Goal: Task Accomplishment & Management: Manage account settings

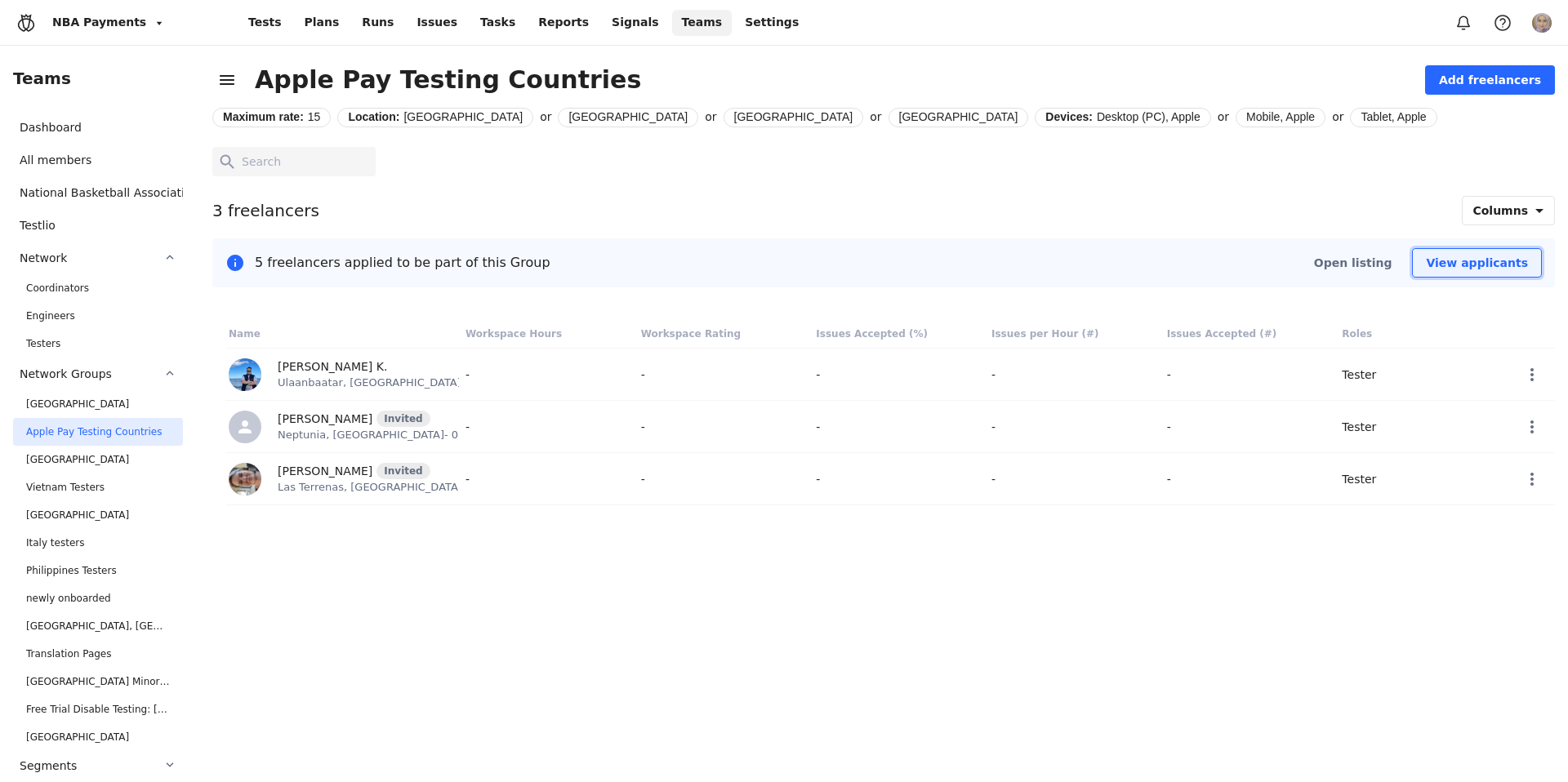
click at [1428, 271] on button "View applicants" at bounding box center [1477, 262] width 130 height 29
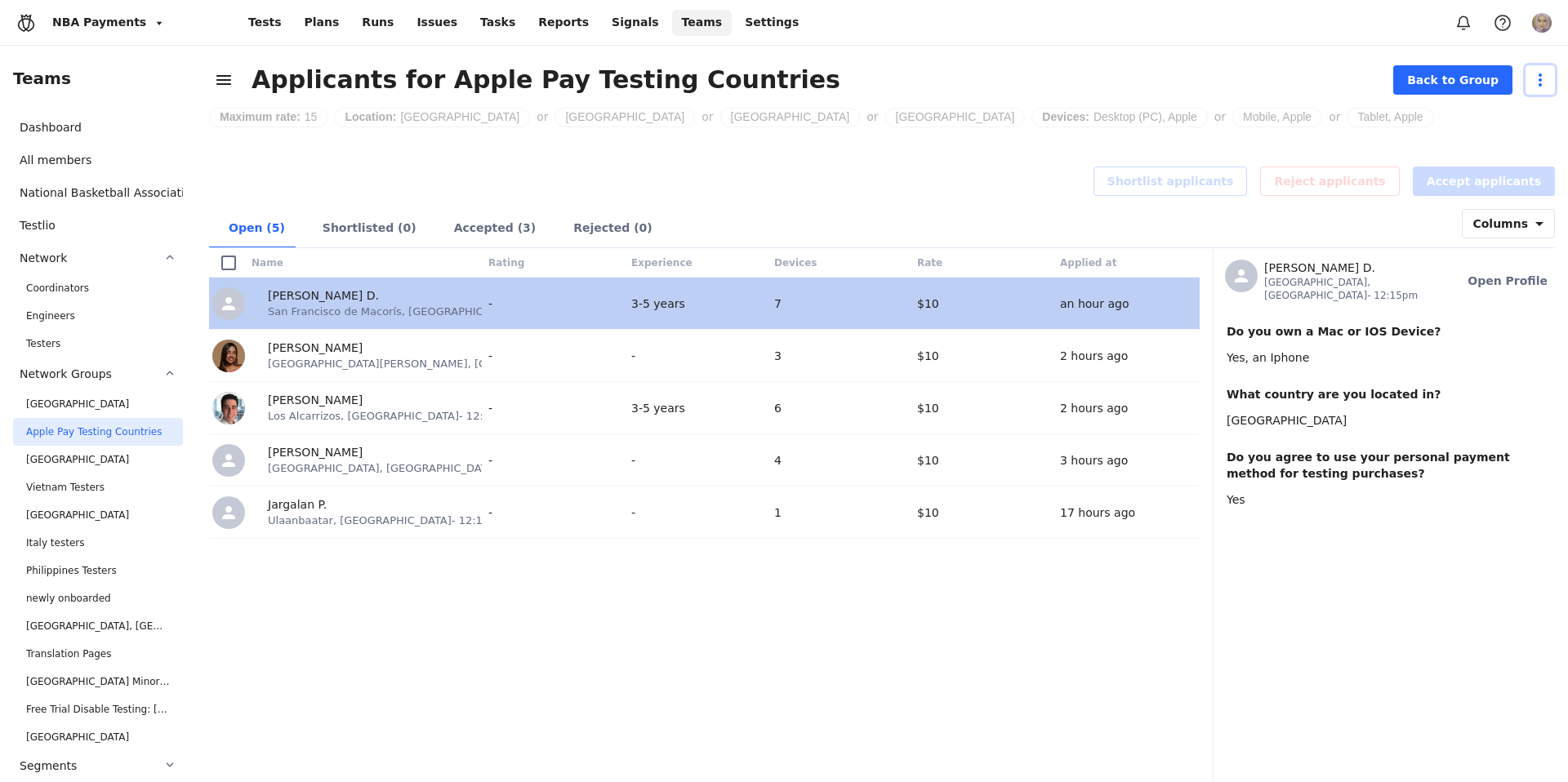
click at [1530, 78] on icon "button" at bounding box center [1540, 80] width 20 height 20
click at [1456, 116] on span "Edit opportunity" at bounding box center [1493, 116] width 92 height 16
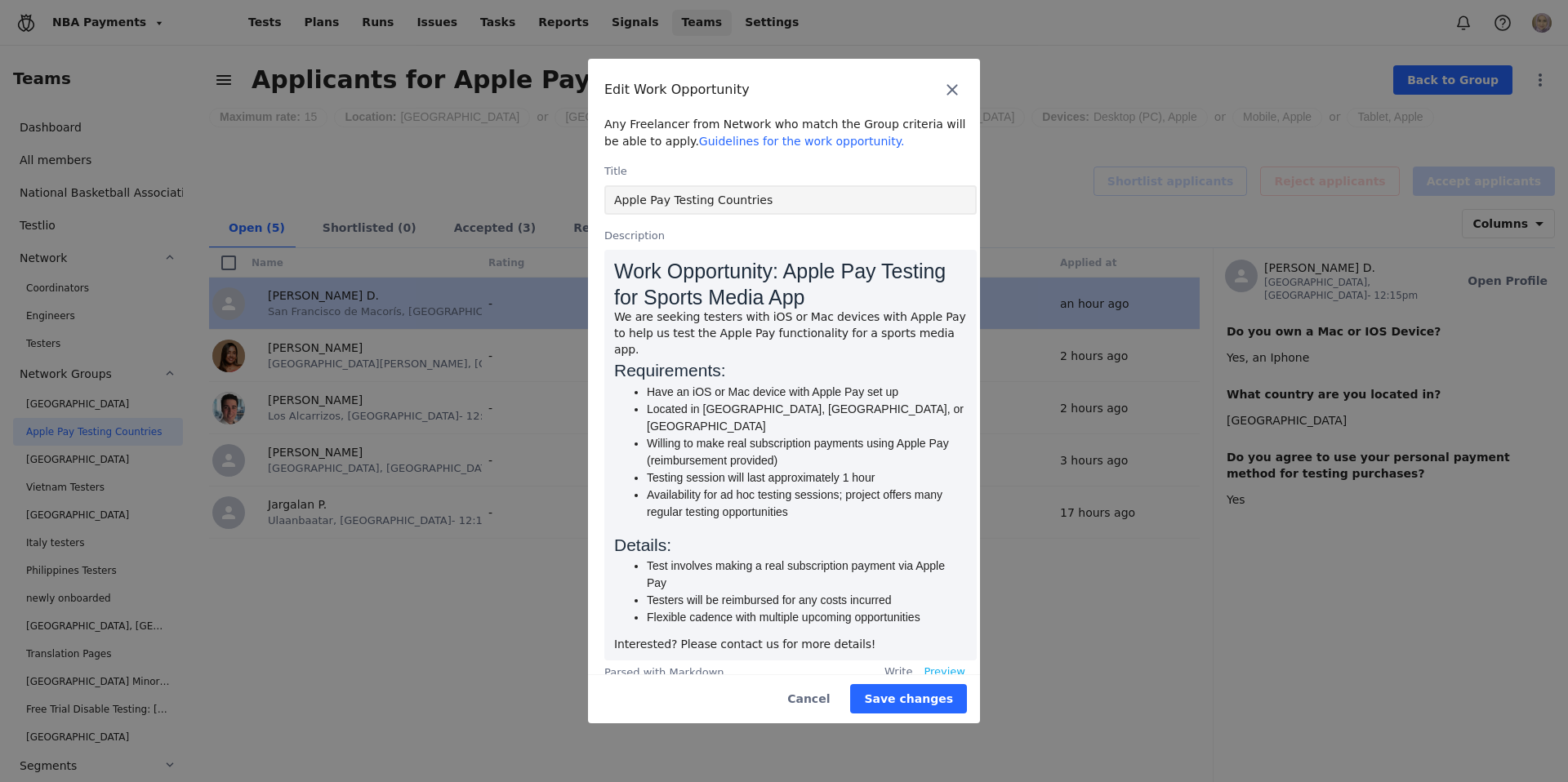
click at [801, 200] on input "Apple Pay Testing Countries" at bounding box center [791, 199] width 353 height 26
click at [720, 194] on input "Testers with Mac or IOS Devices needed for Apple Pay Testing" at bounding box center [791, 199] width 353 height 26
type input "Testers with Mac/IOS Devices needed for Apple Pay Testing"
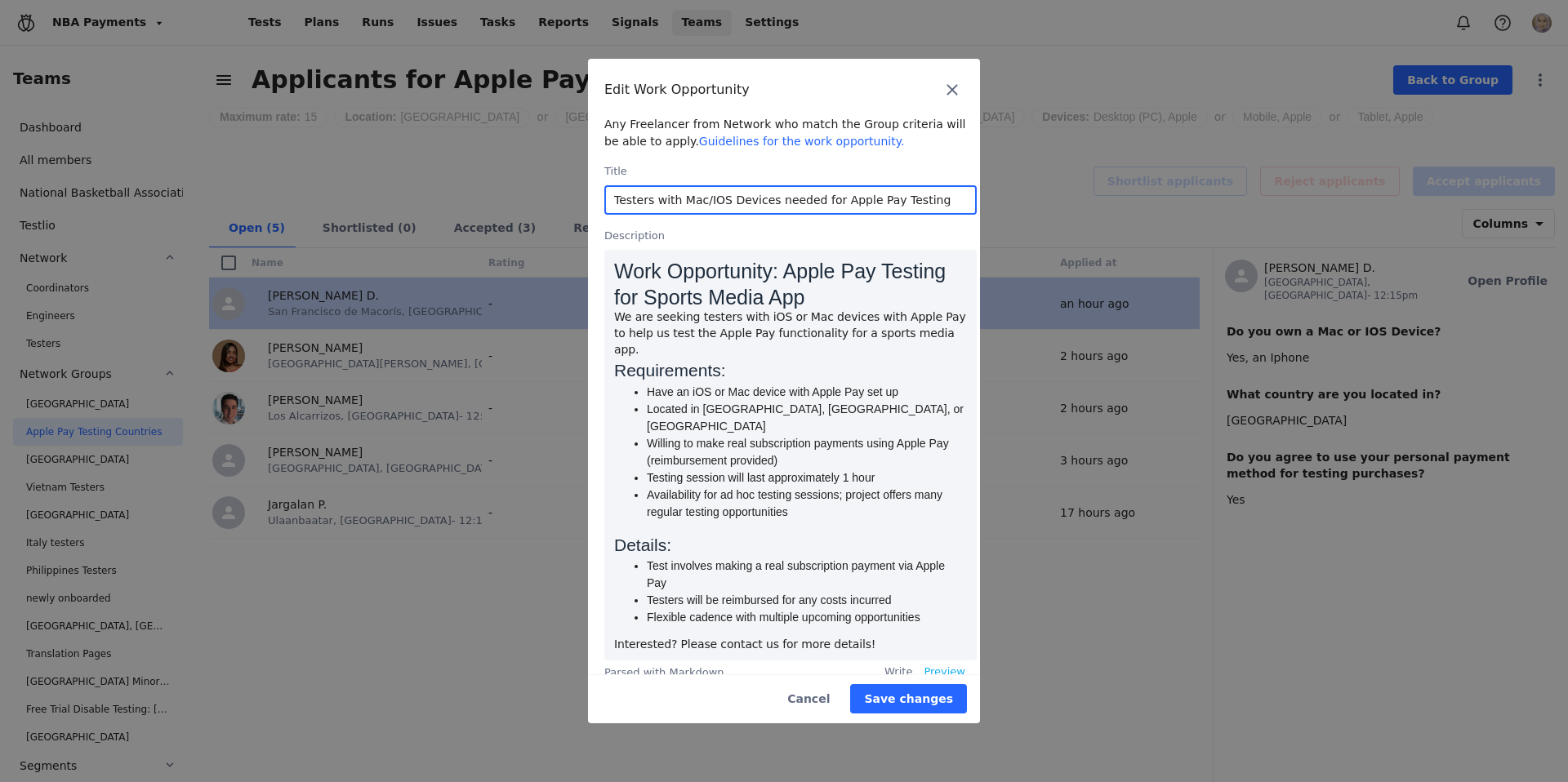
click at [916, 436] on li "Willing to make real subscription payments using Apple Pay (reimbursement provi…" at bounding box center [807, 452] width 320 height 35
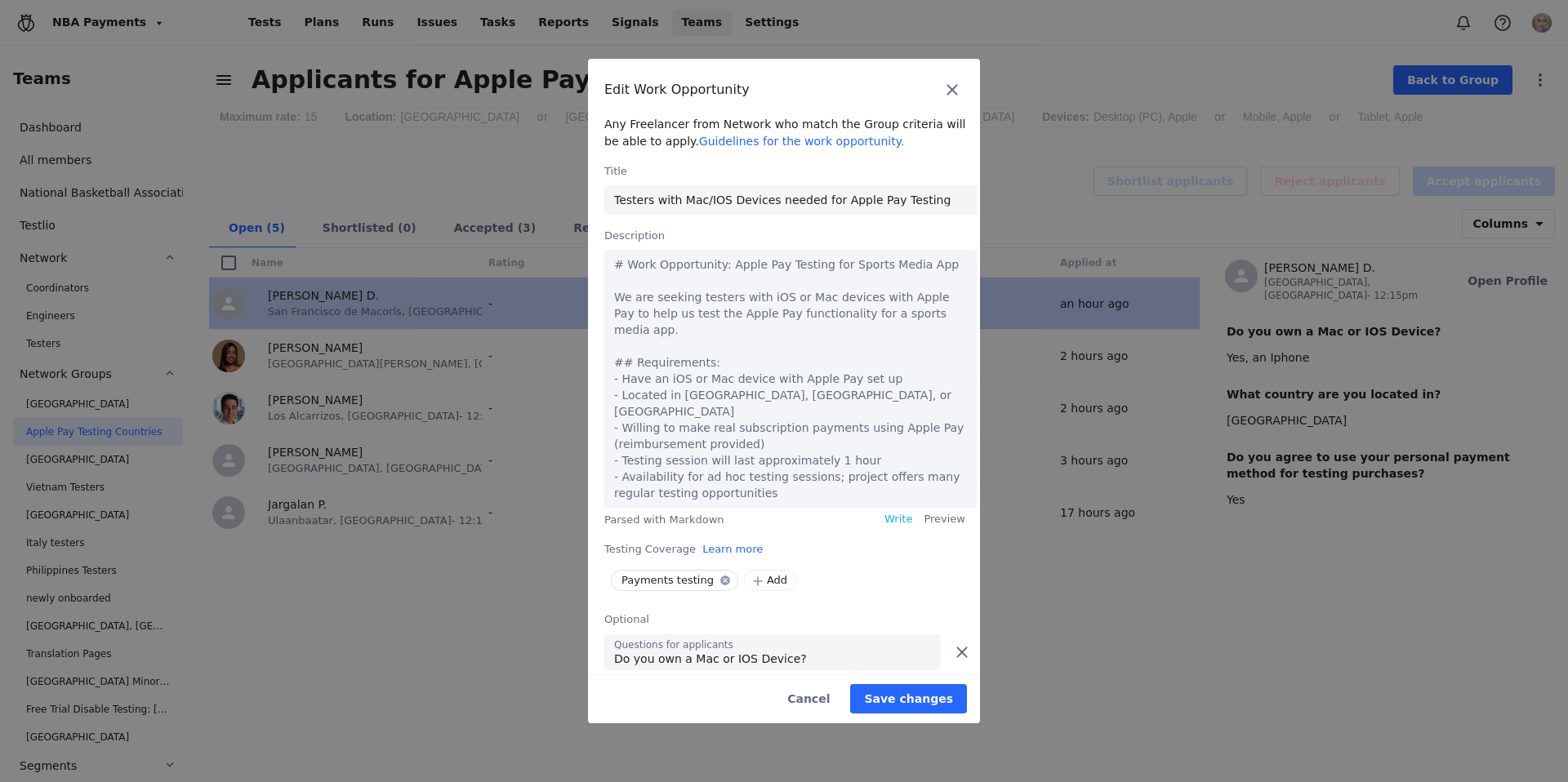
click at [905, 415] on textarea "# Work Opportunity: Apple Pay Testing for Sports Media App We are seeking teste…" at bounding box center [791, 378] width 373 height 258
click at [892, 398] on textarea "# Work Opportunity: Apple Pay Testing for Sports Media App We are seeking teste…" at bounding box center [791, 378] width 373 height 258
type textarea "# Work Opportunity: Apple Pay Testing for Sports Media App We are seeking teste…"
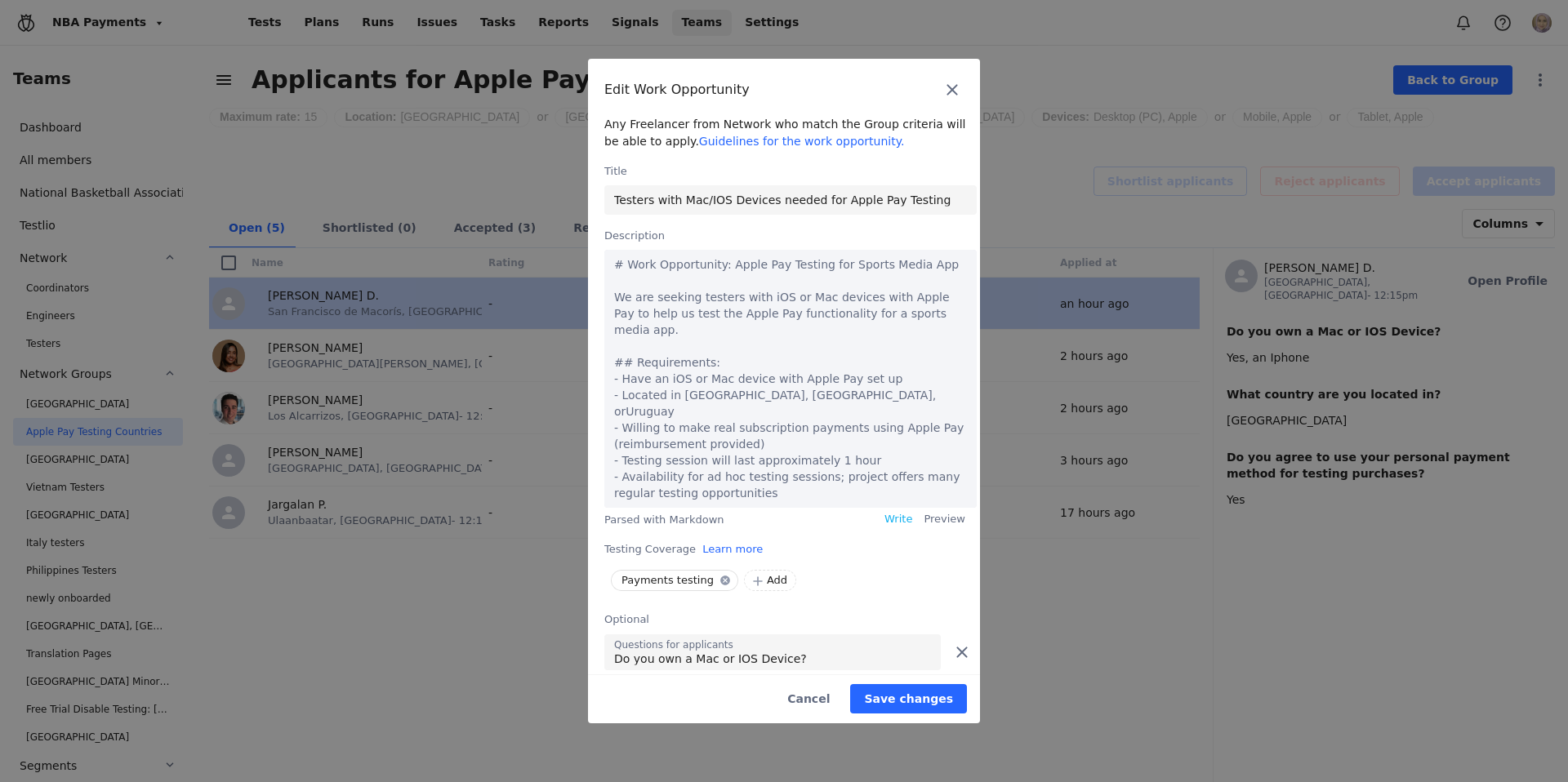
type textarea "# Work Opportunity: Apple Pay Testing for Sports Media App We are seeking teste…"
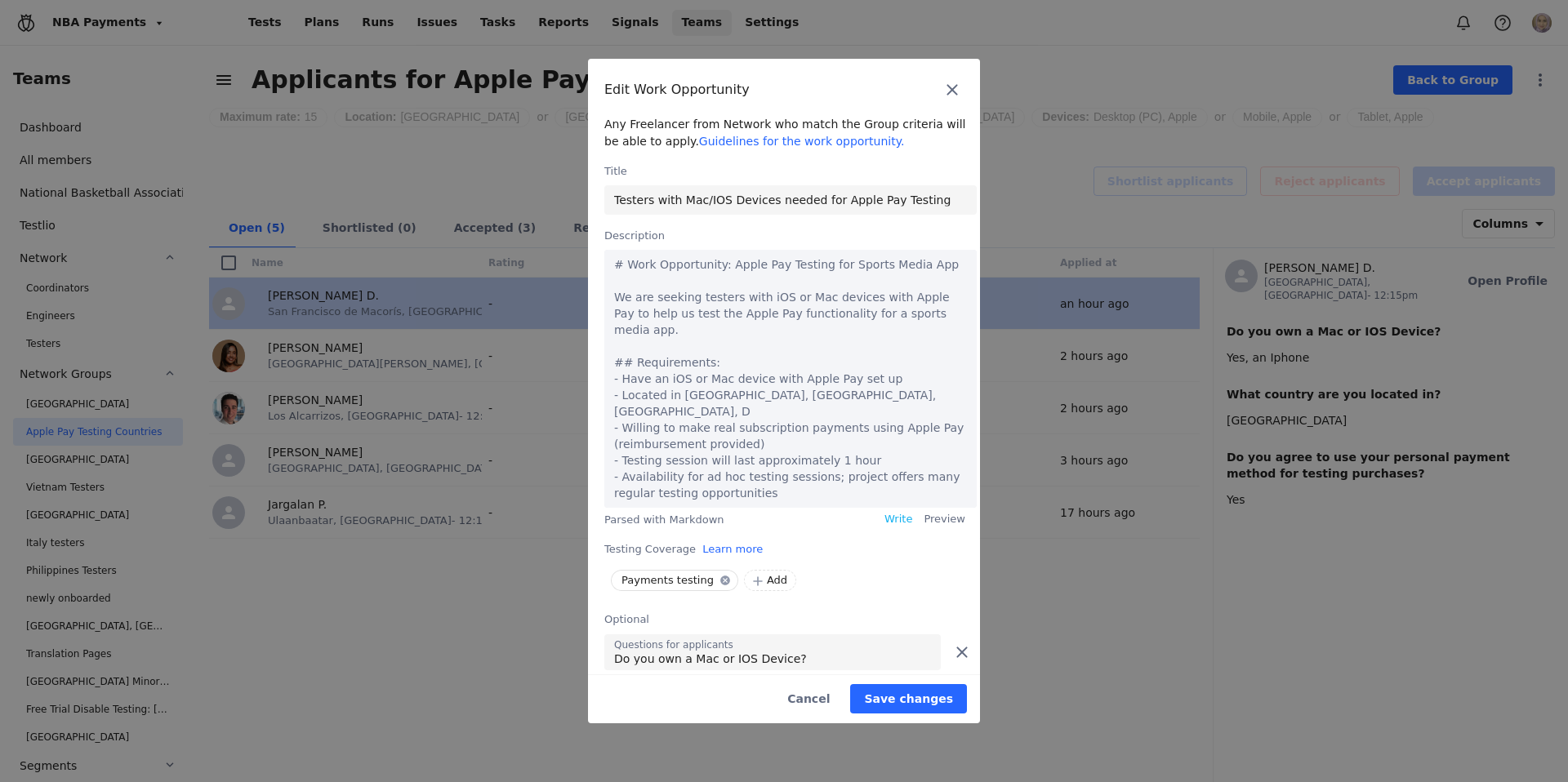
type textarea "# Work Opportunity: Apple Pay Testing for Sports Media App We are seeking teste…"
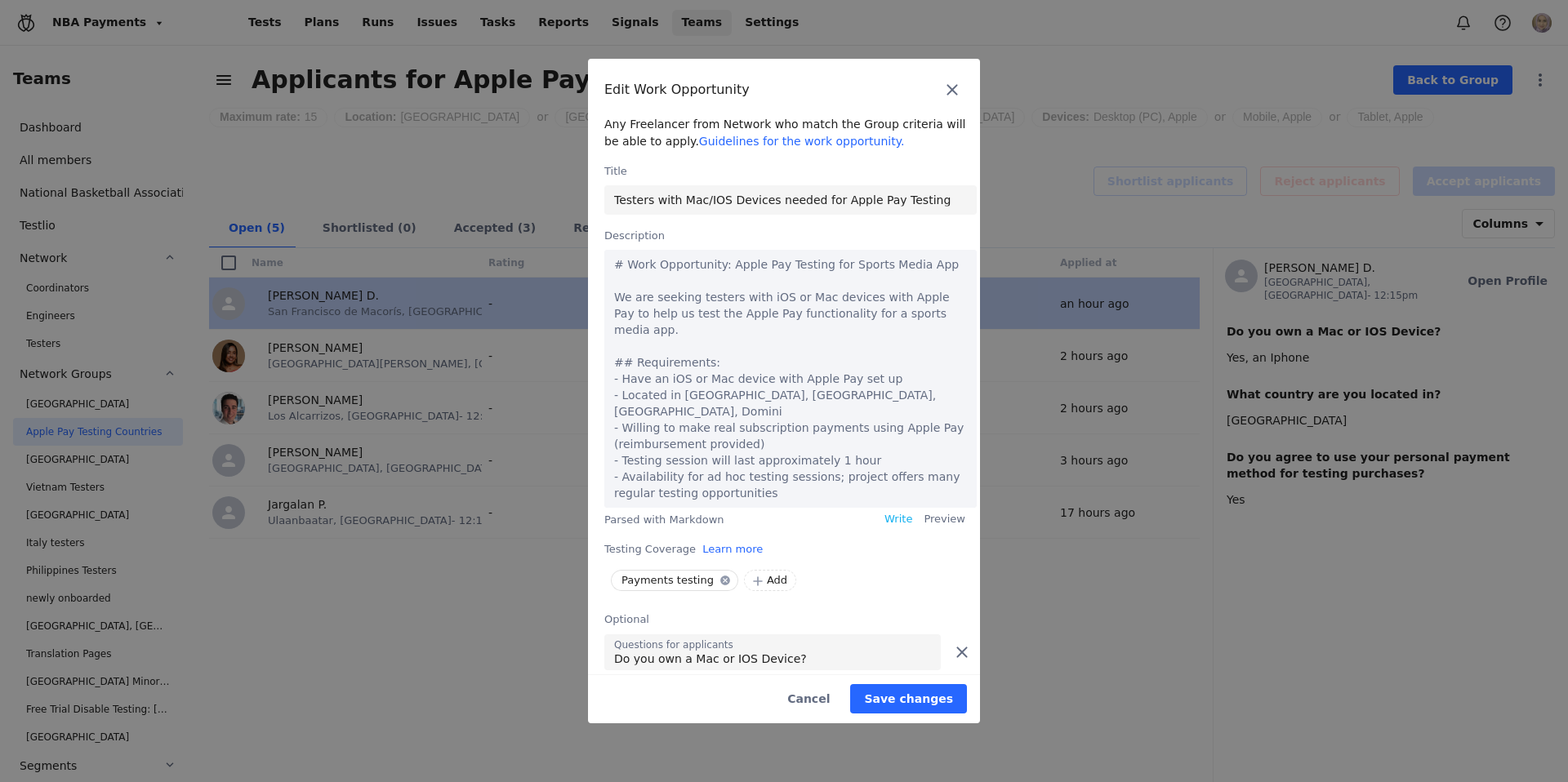
type textarea "# Work Opportunity: Apple Pay Testing for Sports Media App We are seeking teste…"
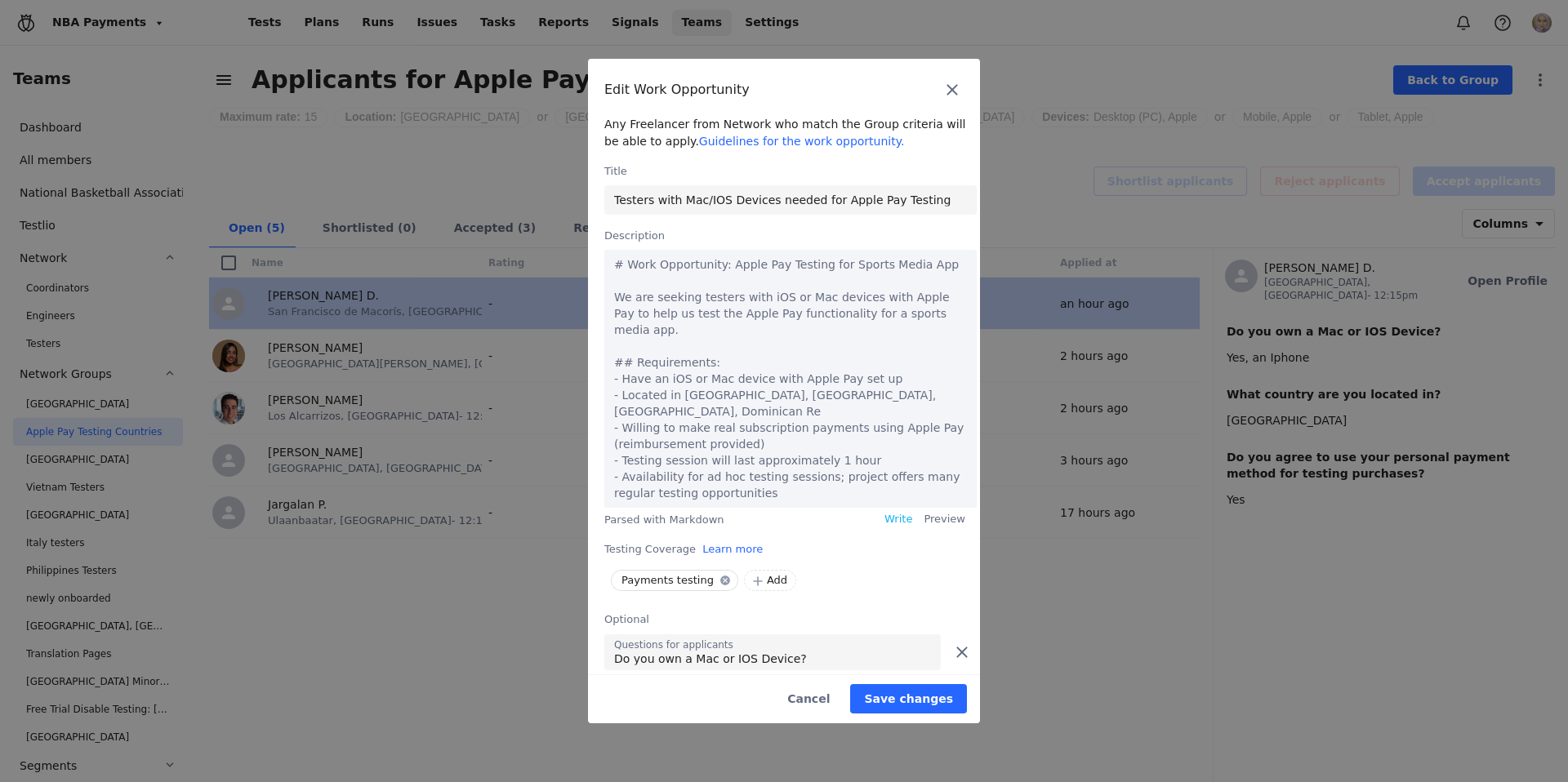
type textarea "# Work Opportunity: Apple Pay Testing for Sports Media App We are seeking teste…"
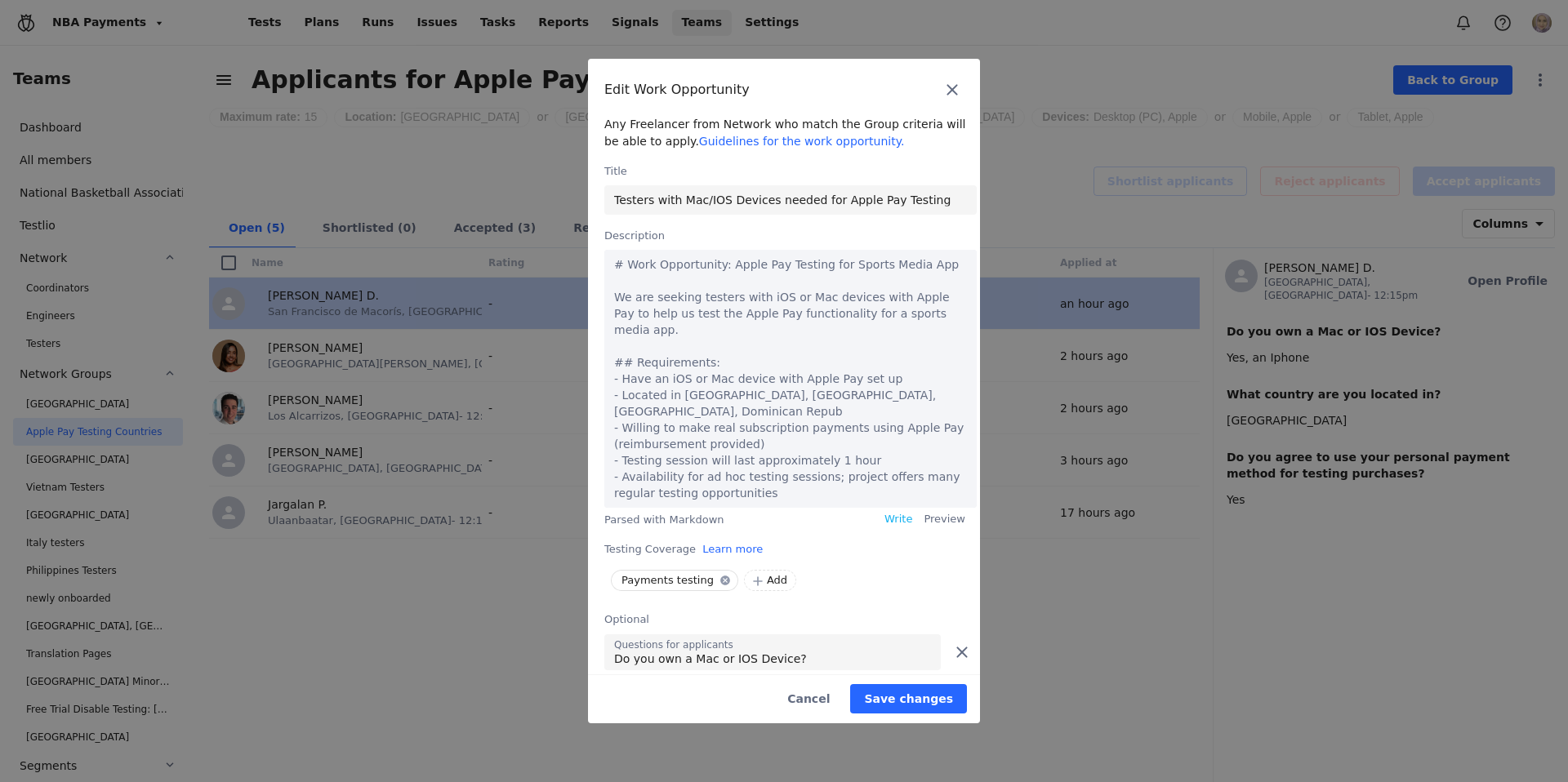
type textarea "# Work Opportunity: Apple Pay Testing for Sports Media App We are seeking teste…"
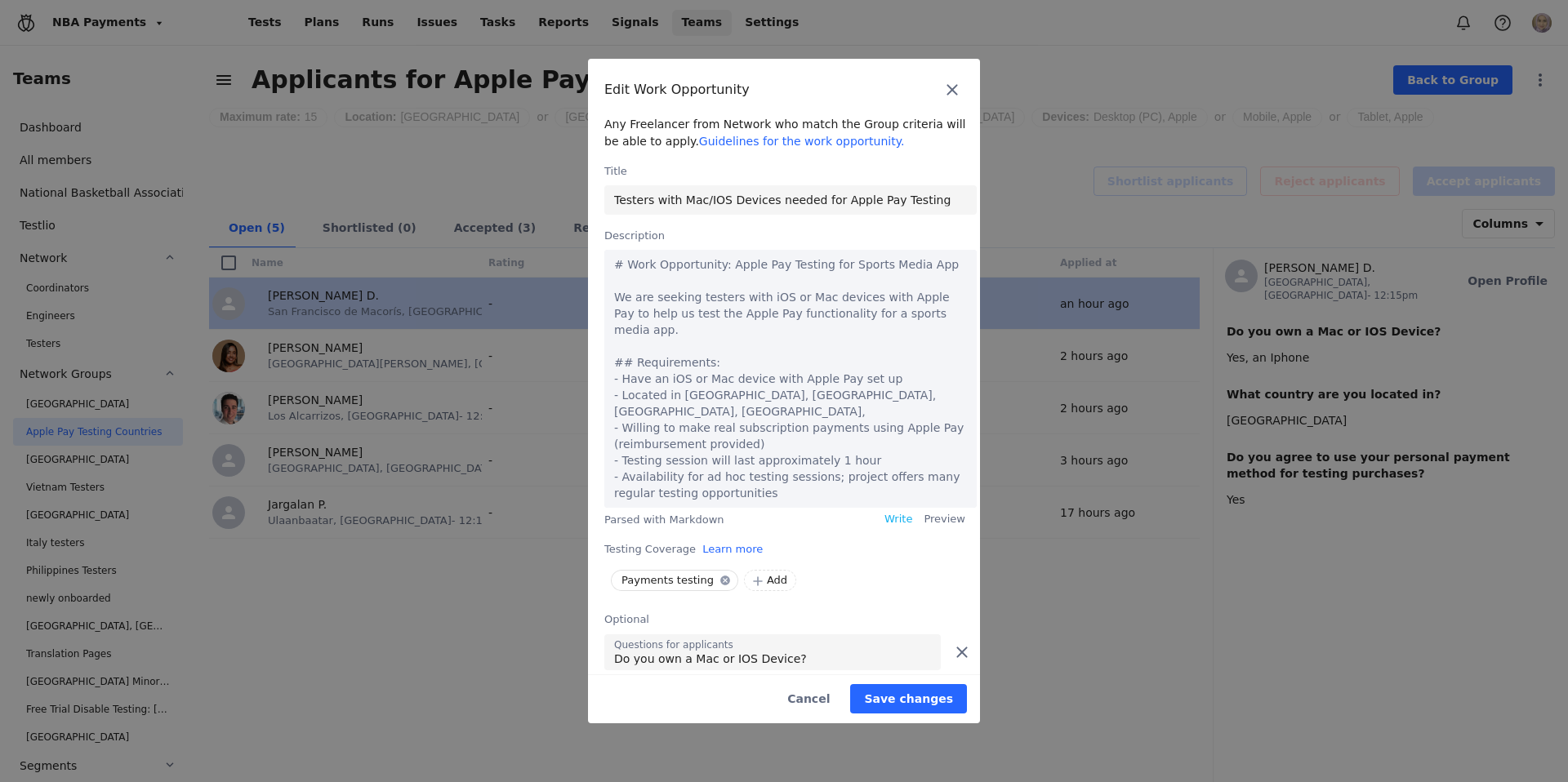
type textarea "# Work Opportunity: Apple Pay Testing for Sports Media App We are seeking teste…"
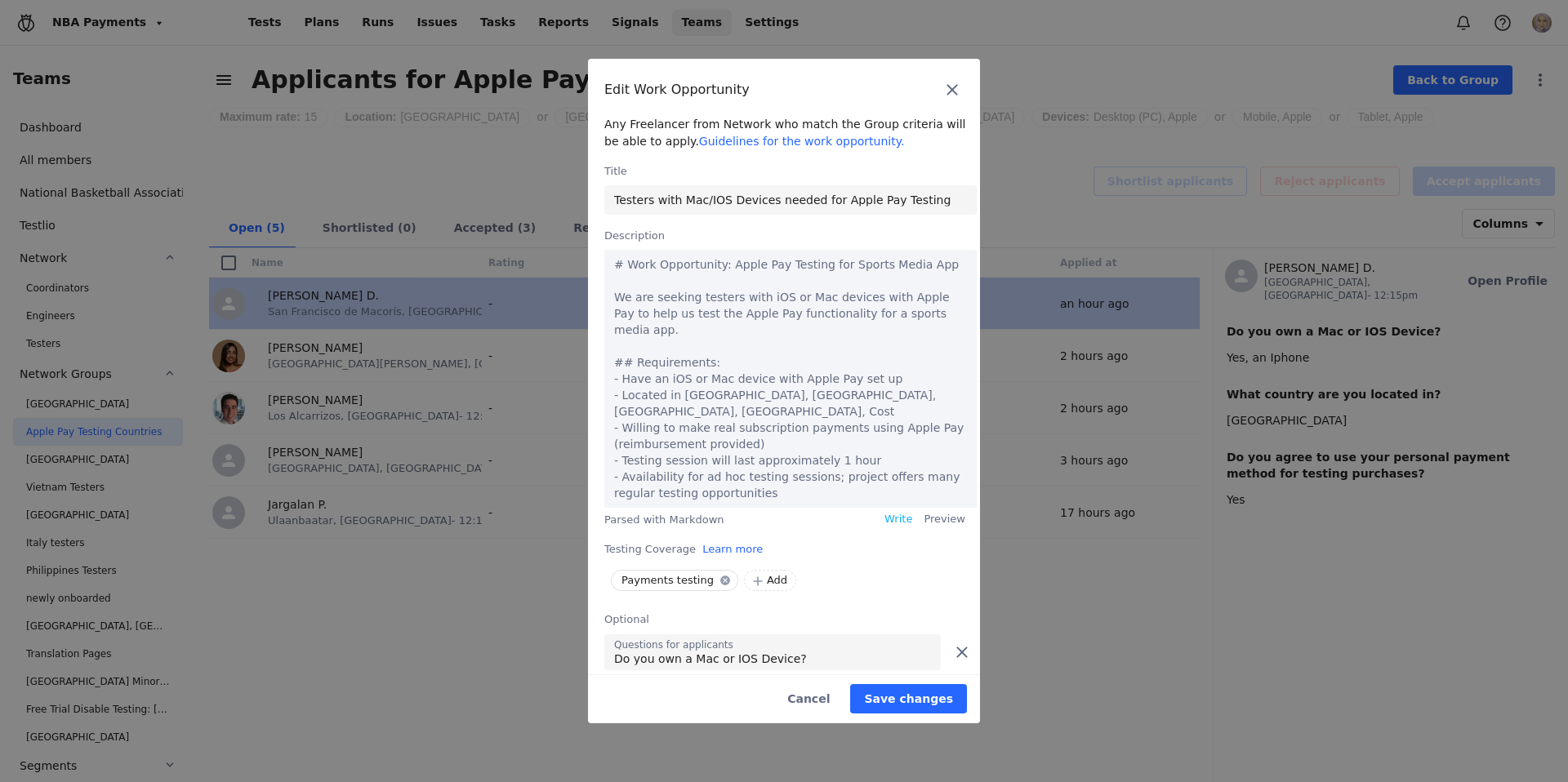
type textarea "# Work Opportunity: Apple Pay Testing for Sports Media App We are seeking teste…"
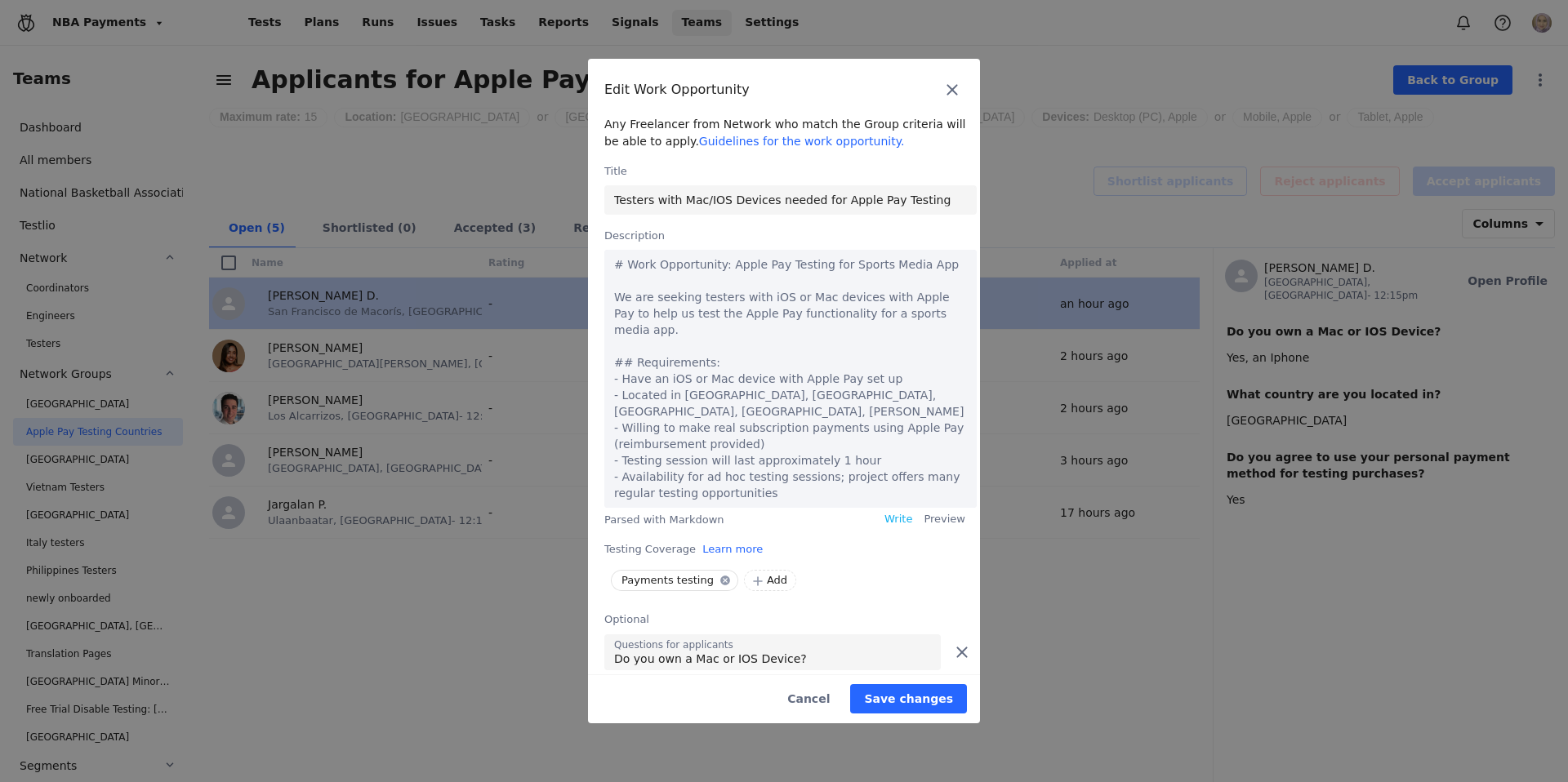
type textarea "# Work Opportunity: Apple Pay Testing for Sports Media App We are seeking teste…"
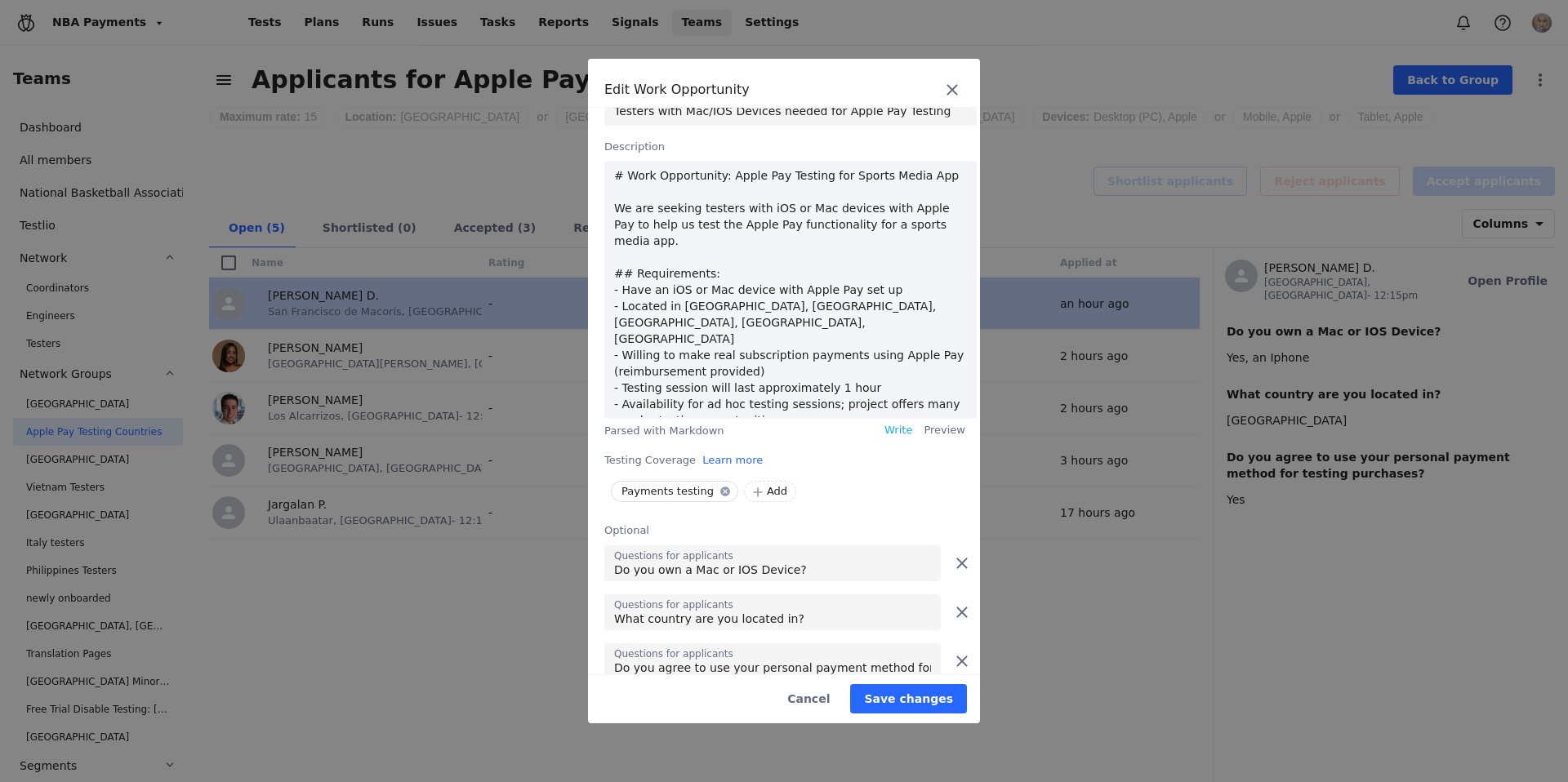
scroll to position [286, 0]
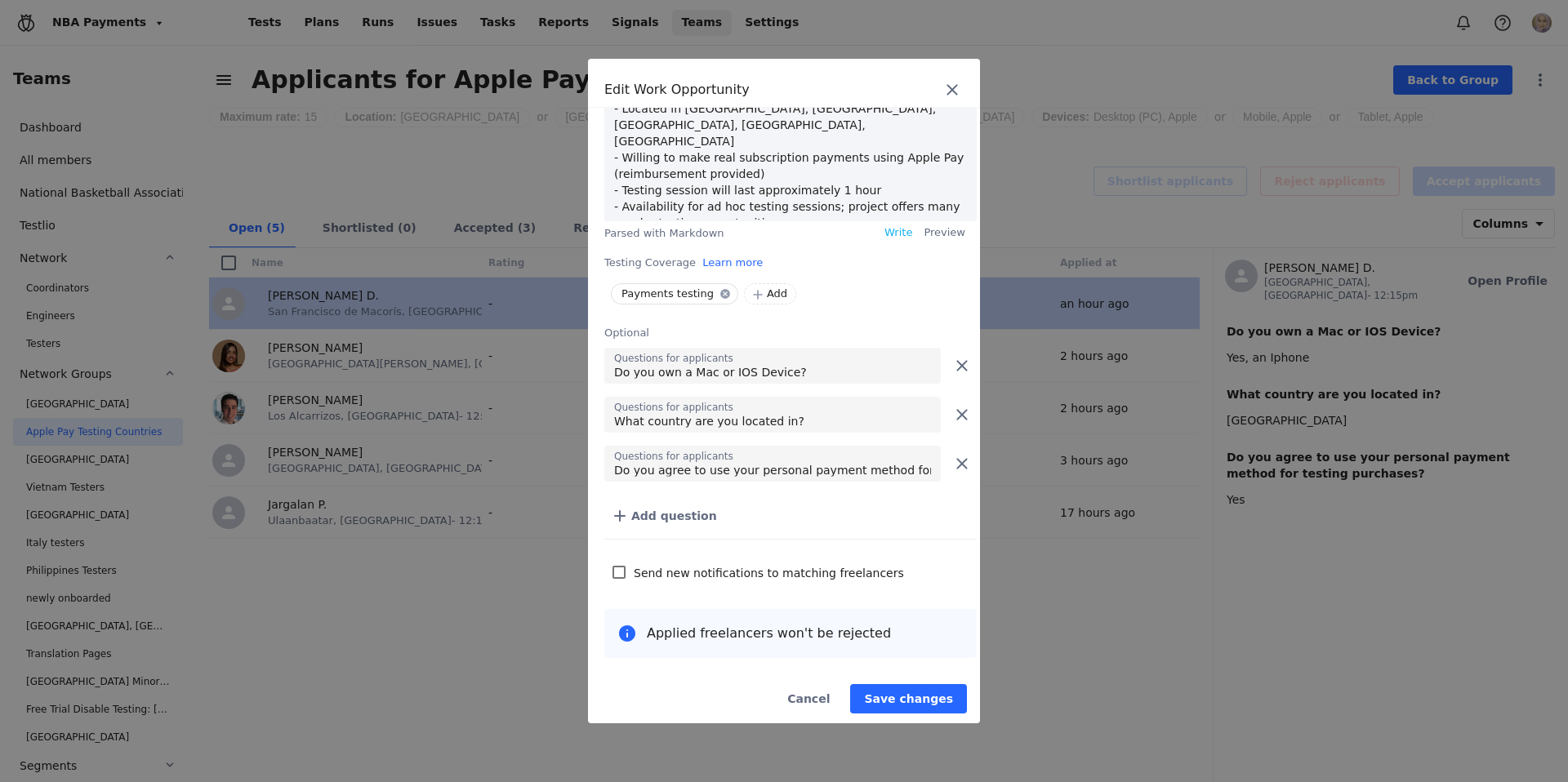
click at [620, 571] on div "Any Freelancer from Network who match the Group criteria will be able to apply.…" at bounding box center [791, 243] width 373 height 829
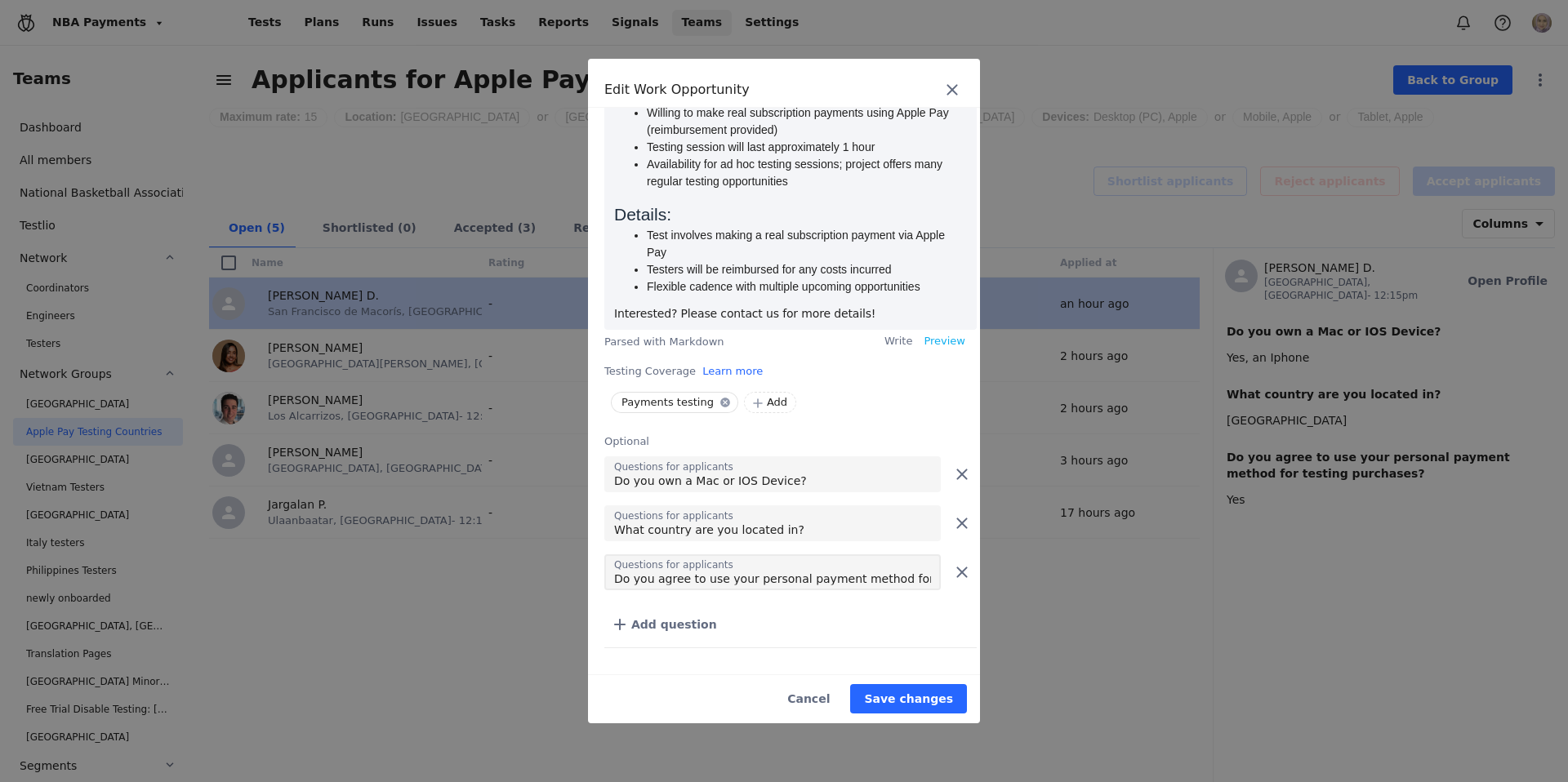
scroll to position [423, 0]
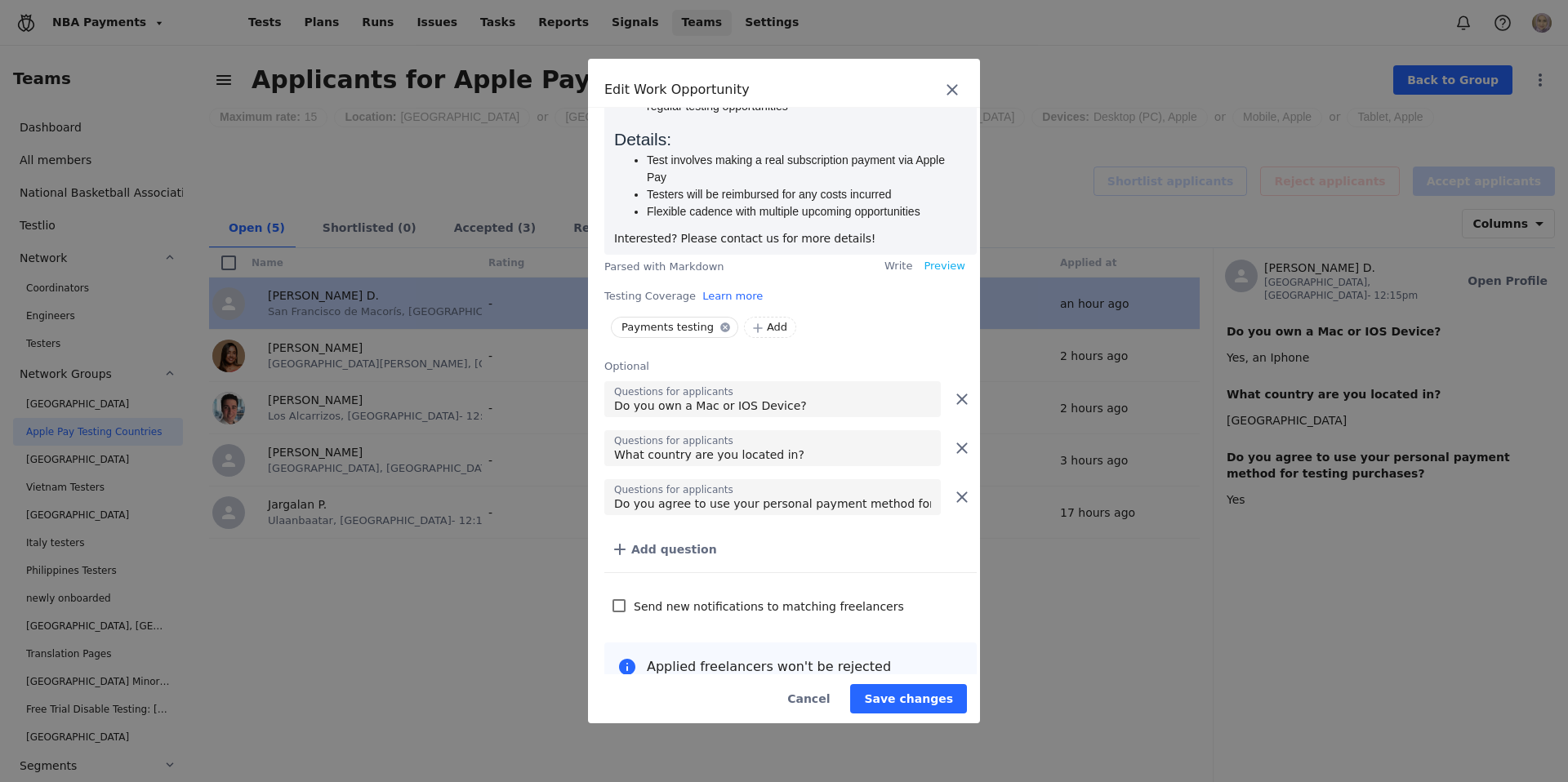
click at [620, 600] on input "checkbox" at bounding box center [619, 606] width 13 height 13
click at [623, 600] on input "checkbox" at bounding box center [619, 606] width 13 height 13
checkbox input "false"
click at [885, 693] on span "Save changes" at bounding box center [908, 698] width 89 height 16
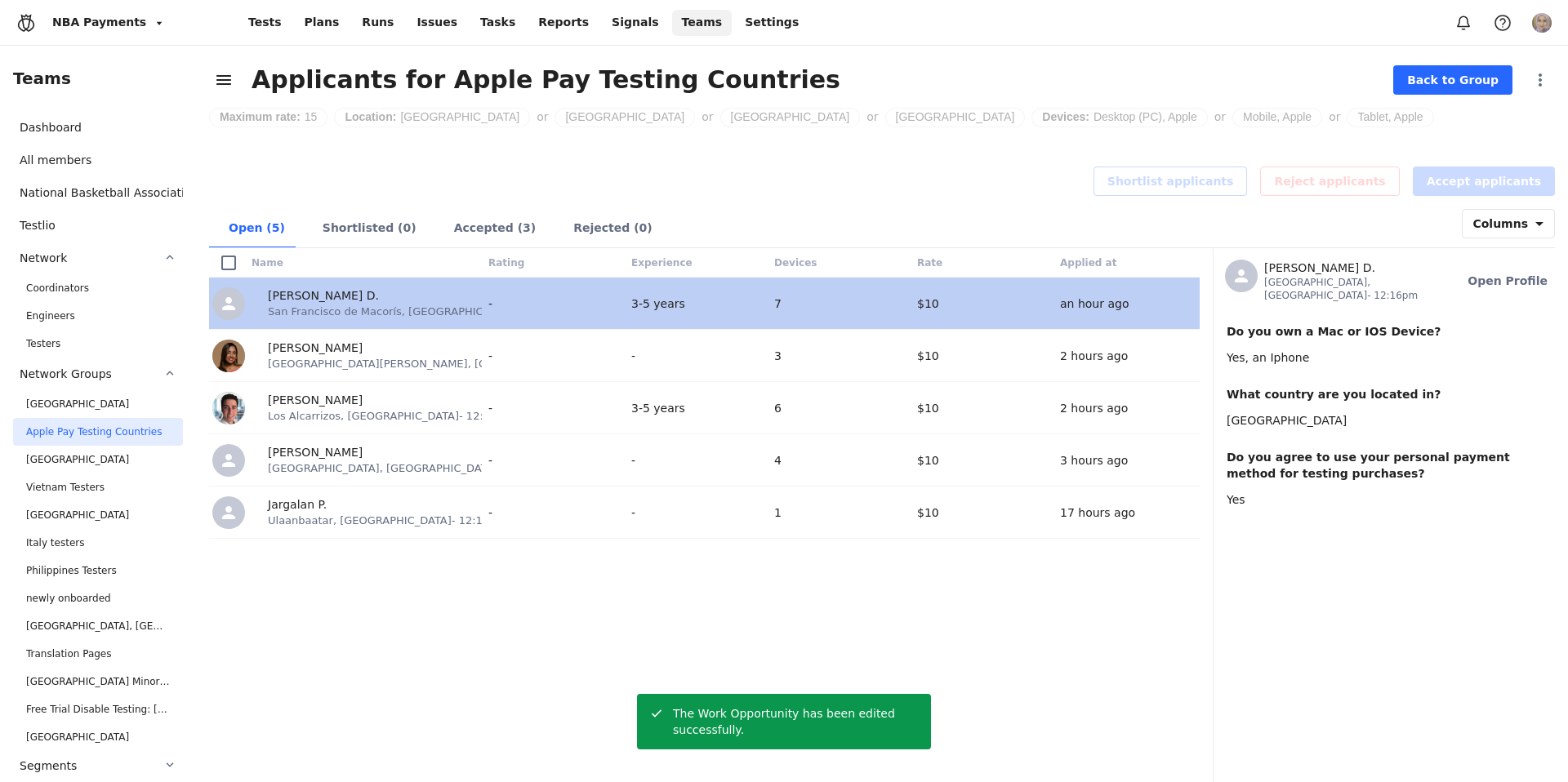
click at [1303, 88] on div "Applicants for Apple Pay Testing Countries" at bounding box center [818, 80] width 1152 height 42
click at [1456, 84] on span "Back to Group" at bounding box center [1453, 80] width 91 height 16
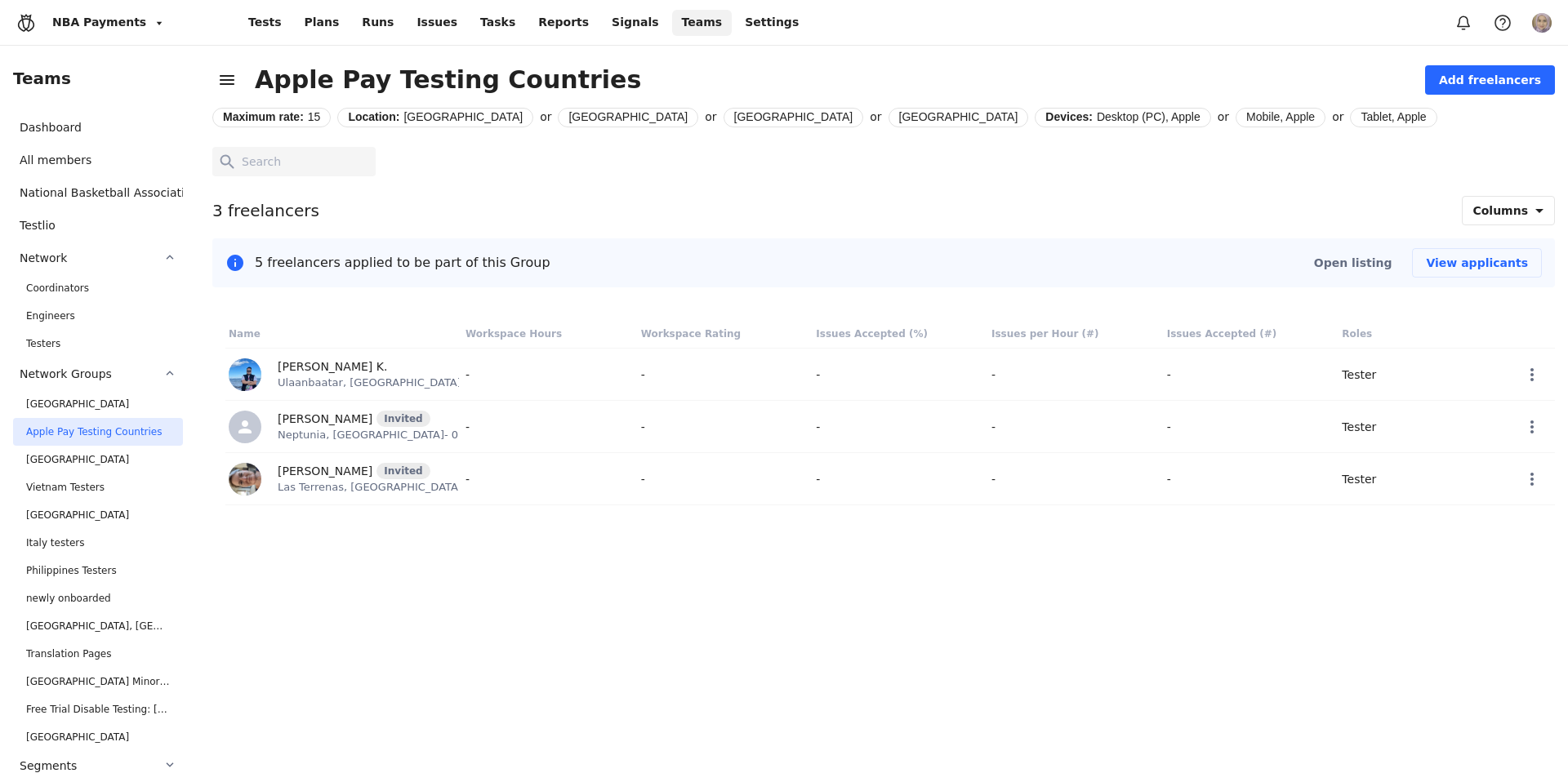
click at [1228, 175] on div at bounding box center [890, 172] width 1356 height 49
click at [1257, 118] on div "Maximum rate: 15 Location: [GEOGRAPHIC_DATA] or [GEOGRAPHIC_DATA] or [GEOGRAPHI…" at bounding box center [890, 115] width 1356 height 26
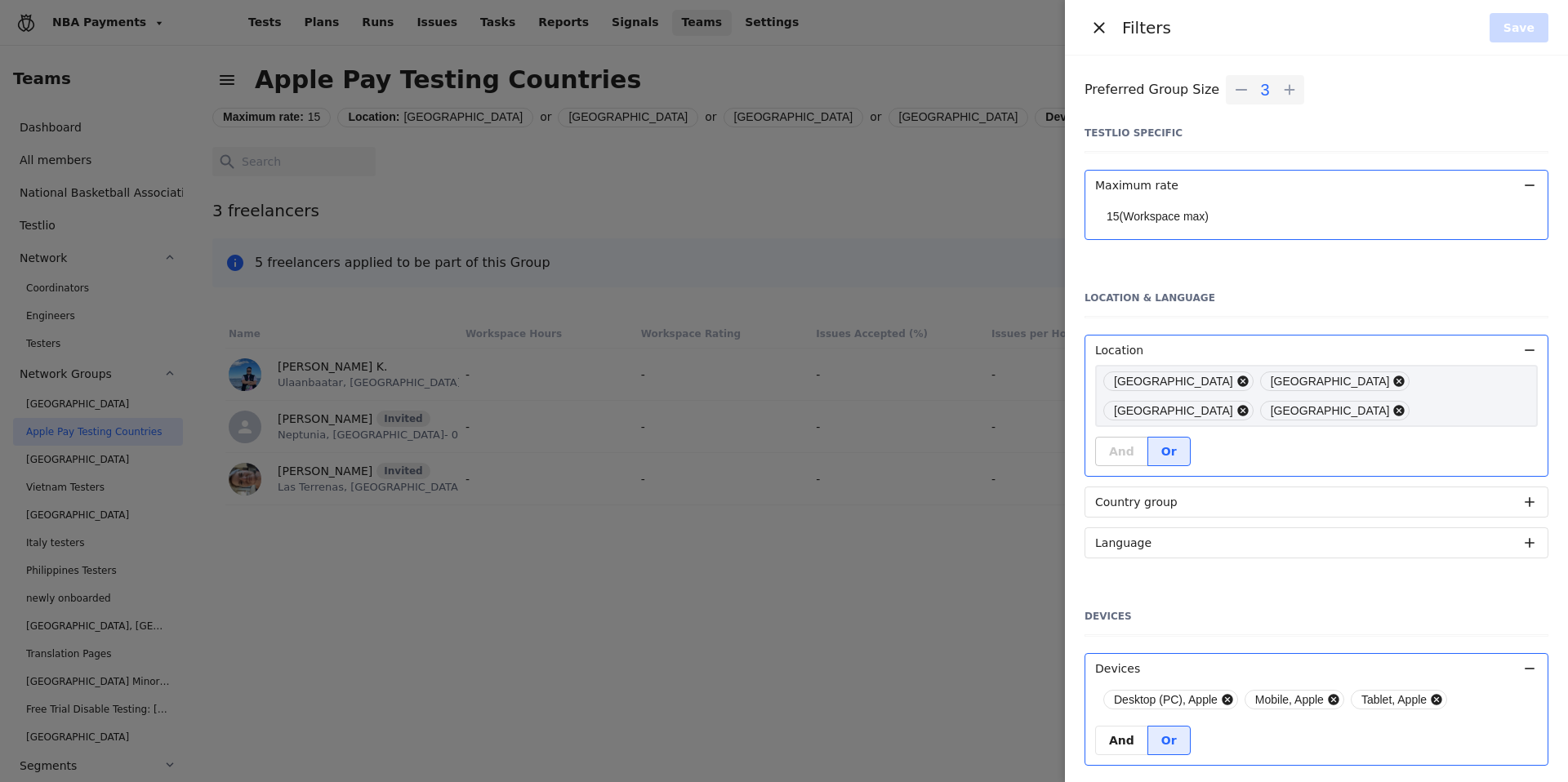
click at [1303, 417] on div "Location [GEOGRAPHIC_DATA] [GEOGRAPHIC_DATA] [GEOGRAPHIC_DATA] [GEOGRAPHIC_DATA…" at bounding box center [1316, 406] width 464 height 142
click at [1523, 382] on div "[GEOGRAPHIC_DATA] [GEOGRAPHIC_DATA] [GEOGRAPHIC_DATA] [GEOGRAPHIC_DATA]" at bounding box center [1317, 396] width 443 height 62
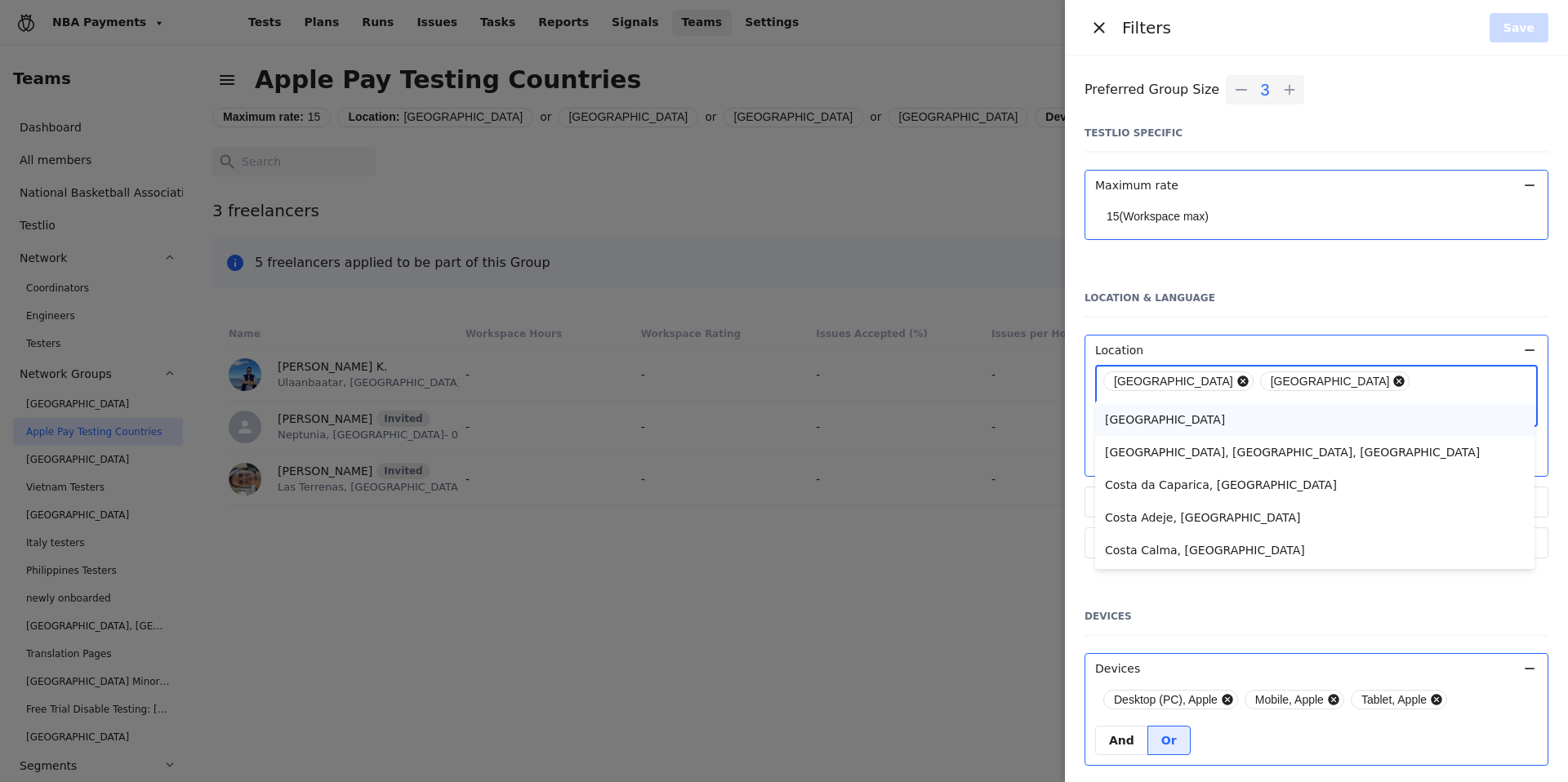
type input "costa"
click at [1479, 421] on div "[GEOGRAPHIC_DATA]" at bounding box center [1314, 419] width 420 height 16
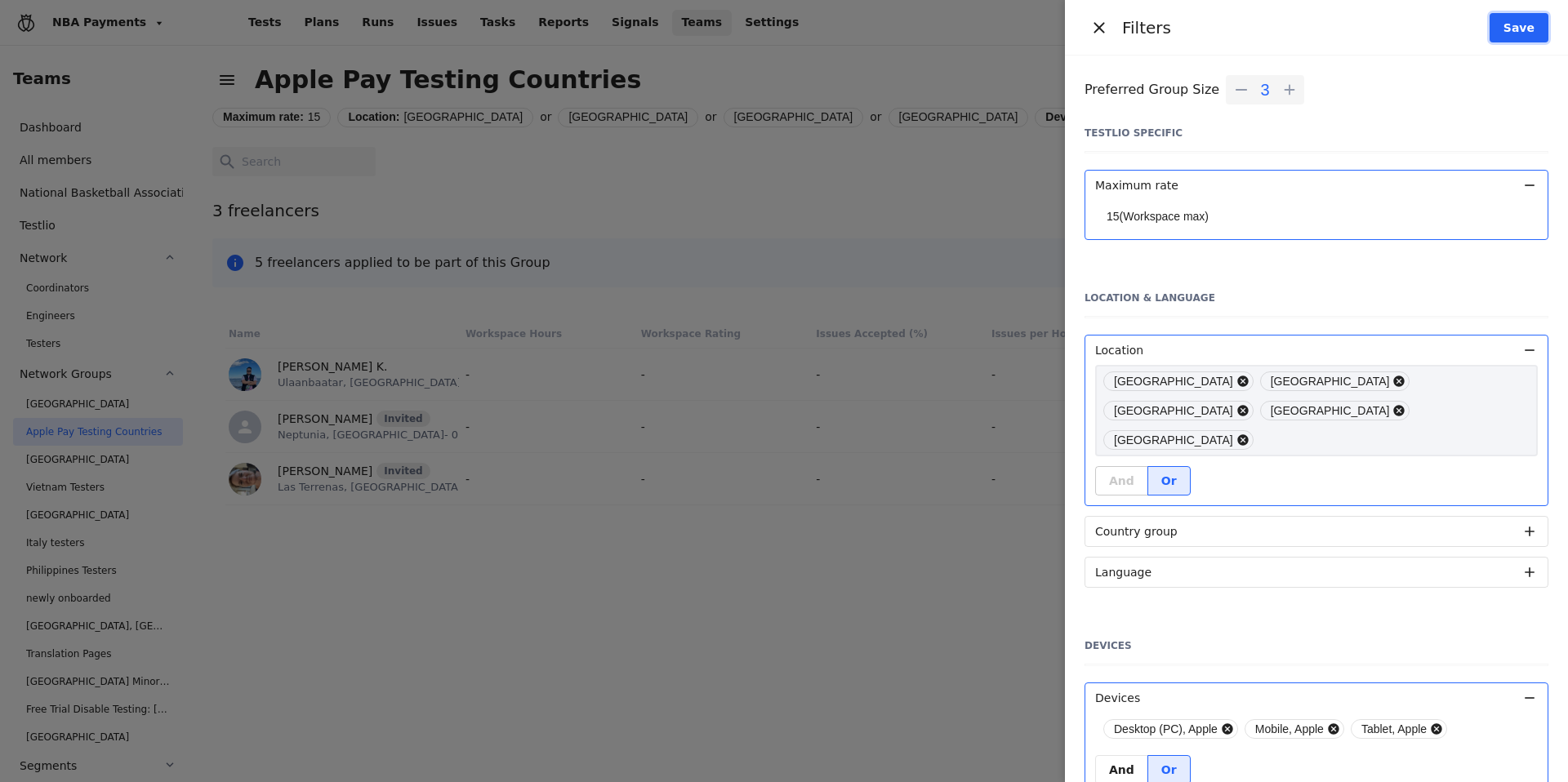
click at [1511, 32] on span "Save" at bounding box center [1519, 27] width 31 height 16
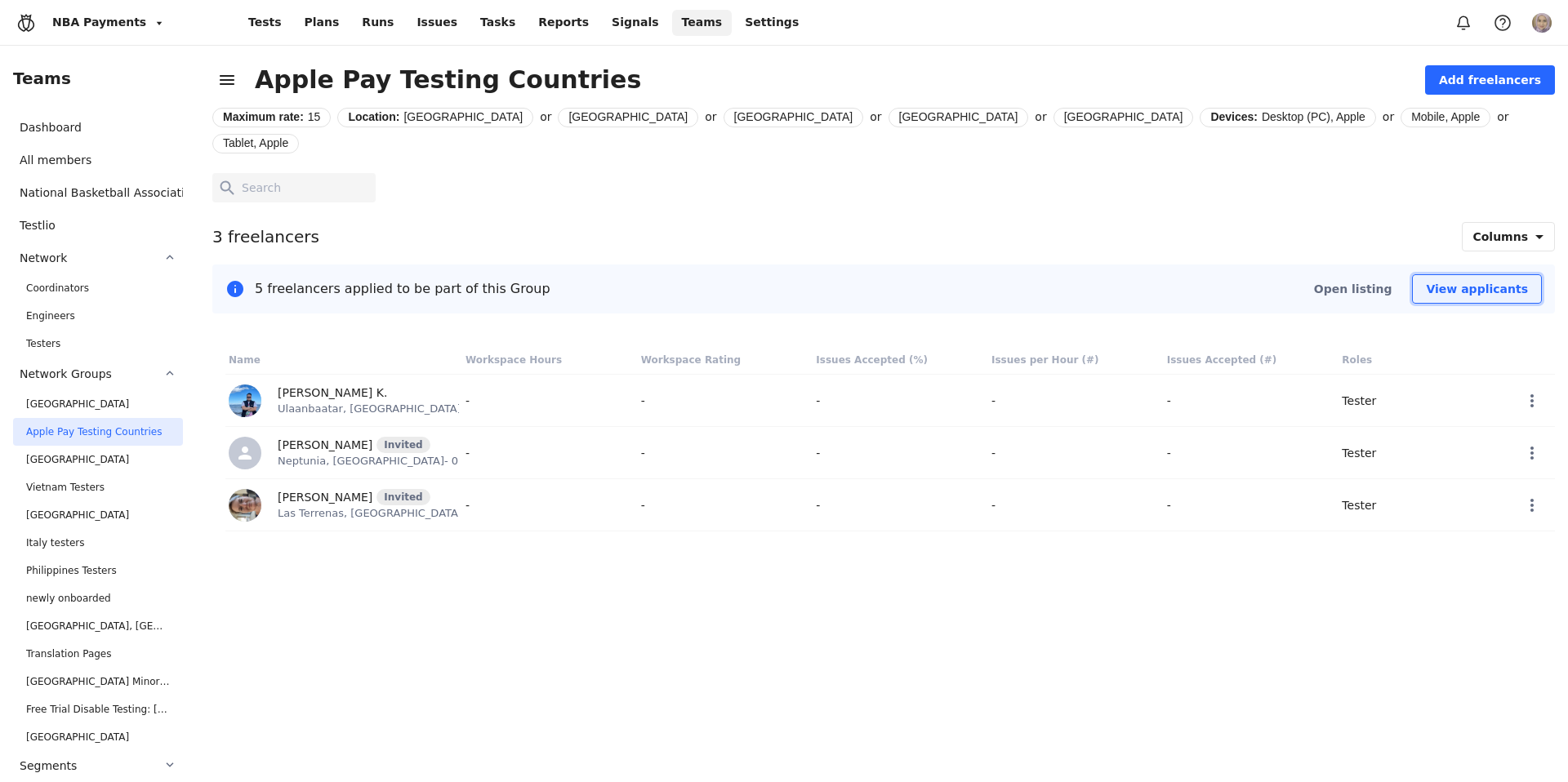
click at [1453, 274] on button "View applicants" at bounding box center [1477, 288] width 130 height 29
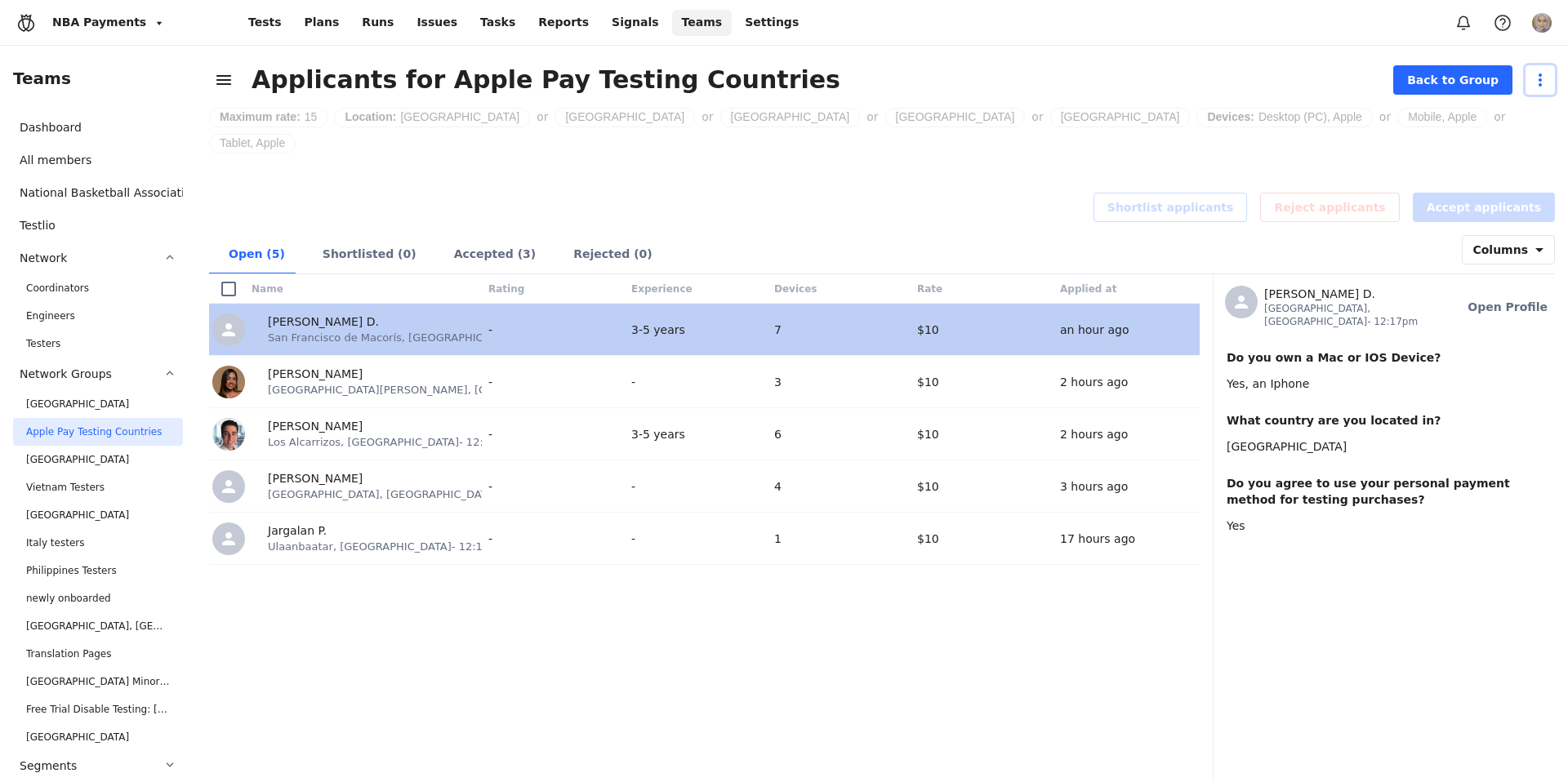
click at [1534, 79] on icon "button" at bounding box center [1540, 80] width 20 height 20
click at [1479, 115] on span "Edit opportunity" at bounding box center [1493, 116] width 92 height 16
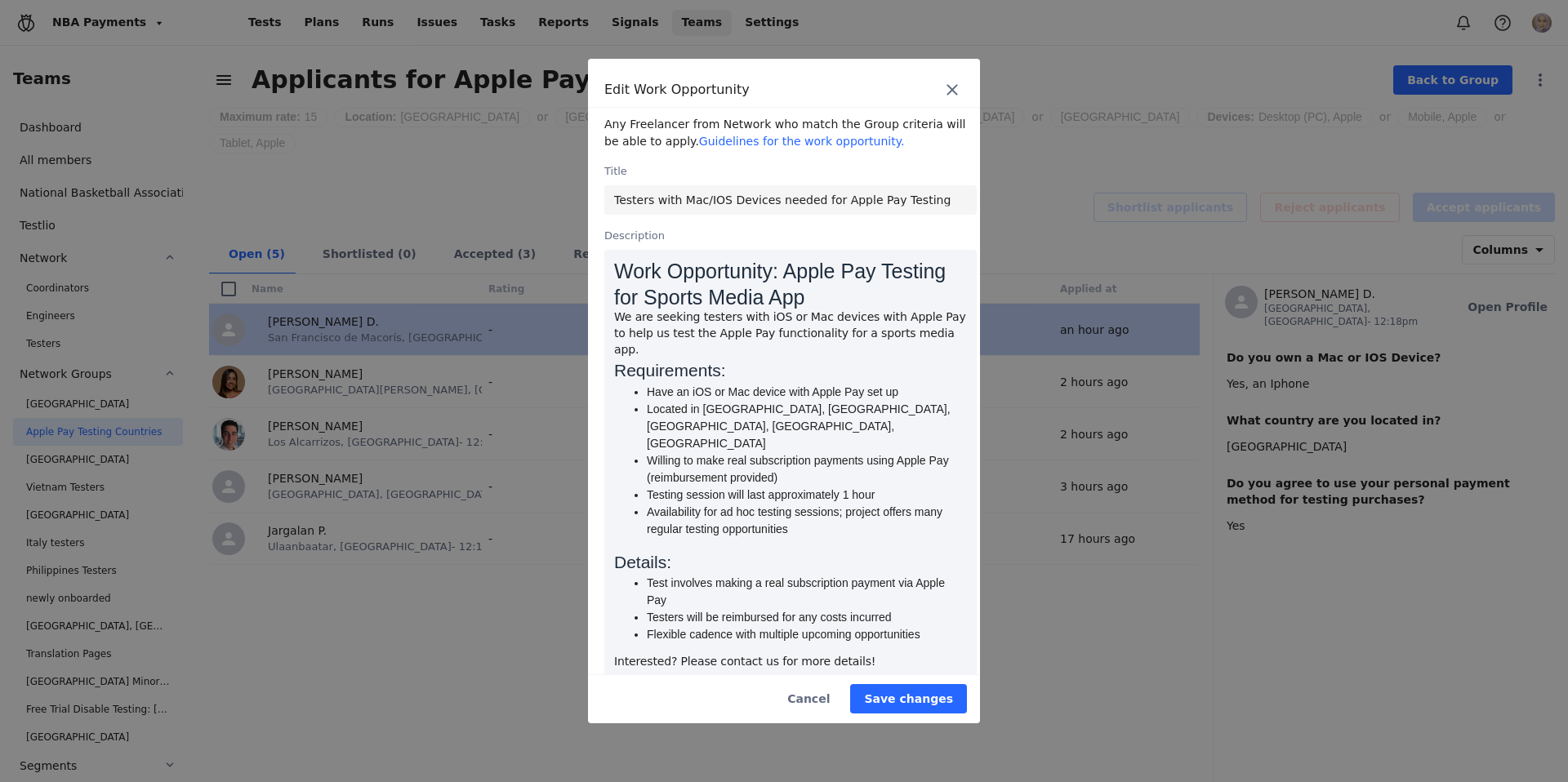
scroll to position [423, 0]
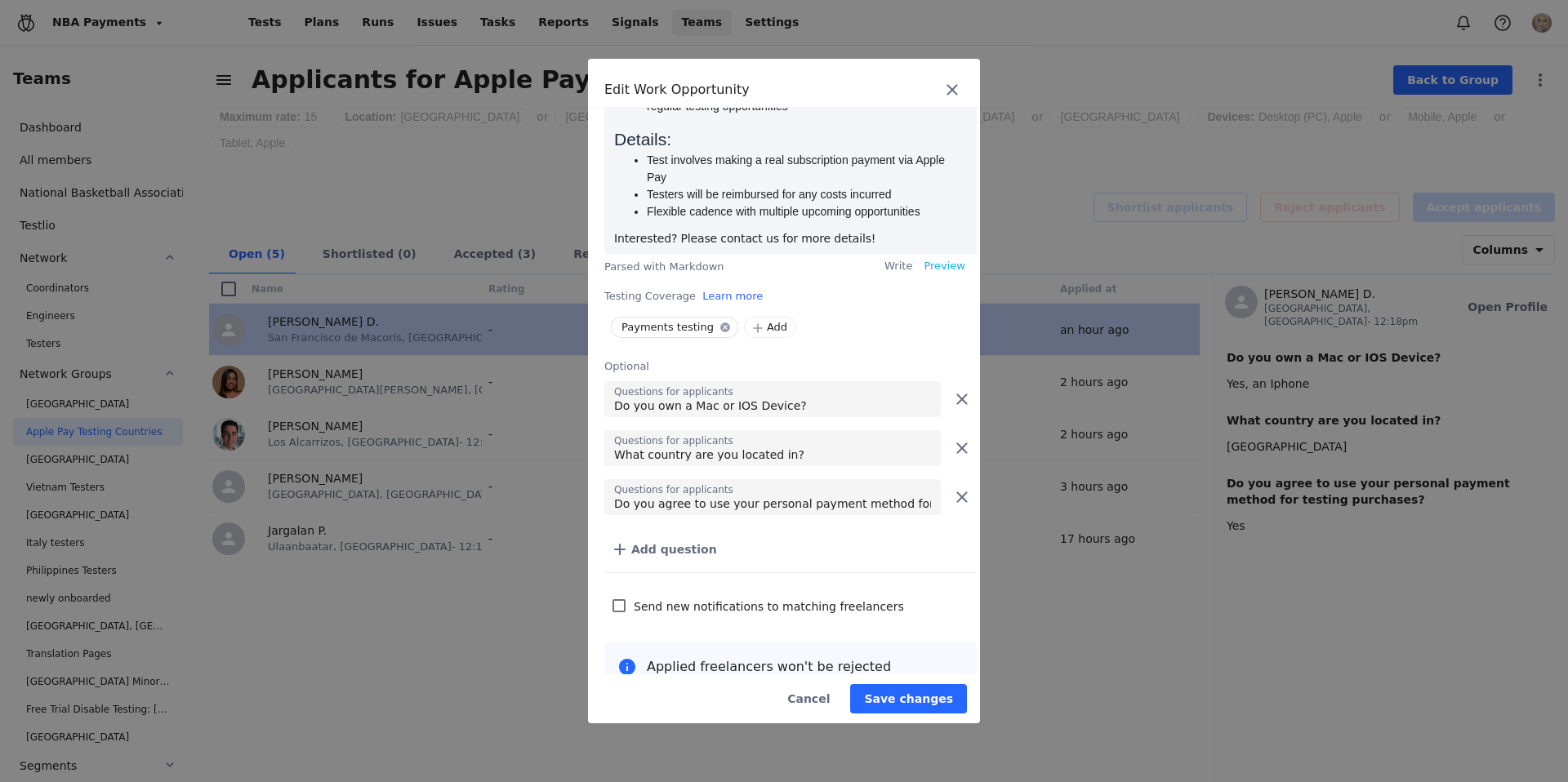
click at [619, 600] on input "checkbox" at bounding box center [619, 606] width 13 height 13
checkbox input "true"
click at [903, 691] on span "Save changes" at bounding box center [908, 698] width 89 height 16
